Goal: Download file/media

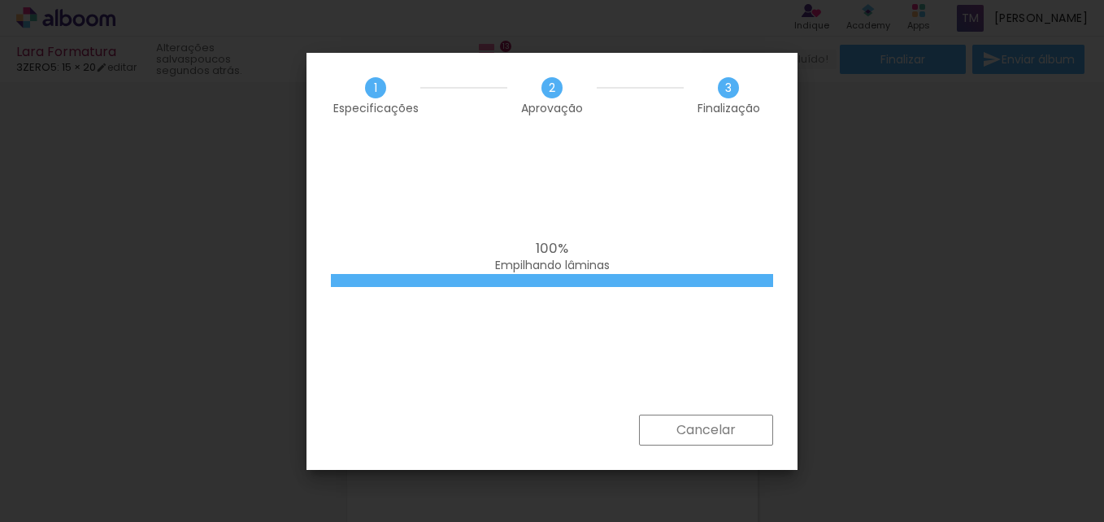
scroll to position [0, 541]
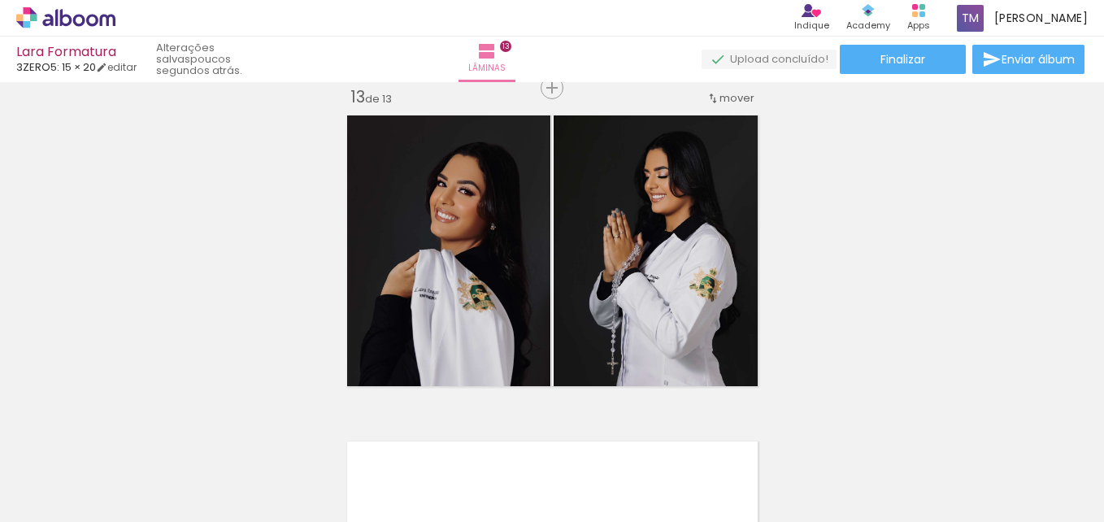
scroll to position [0, 541]
